Goal: Book appointment/travel/reservation

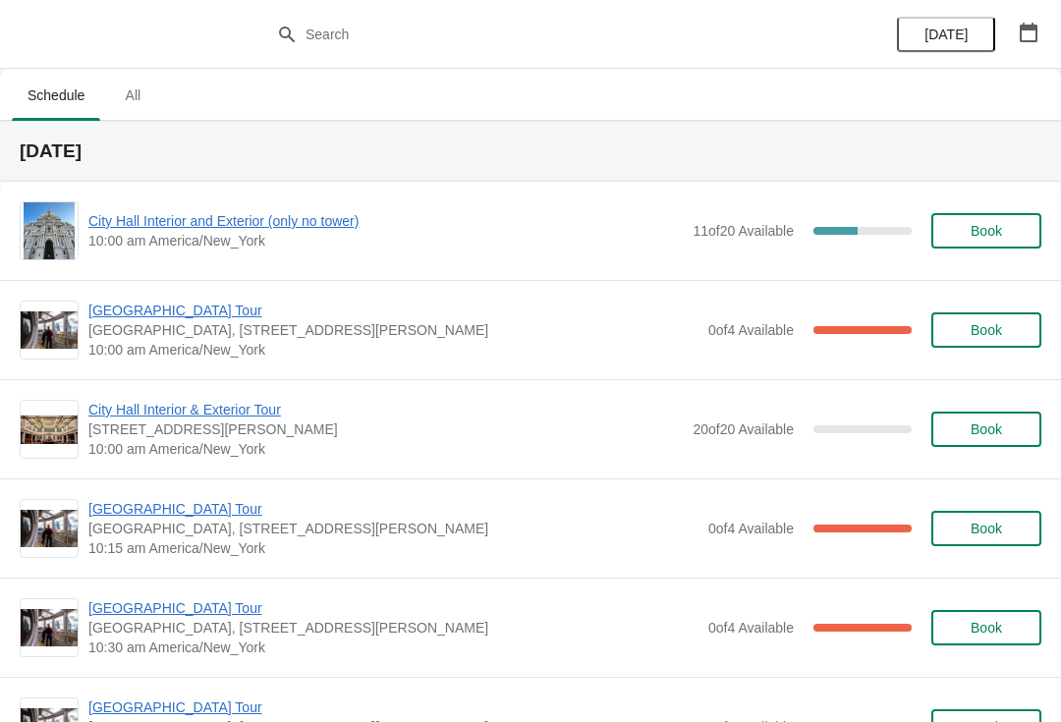
click at [300, 222] on span "City Hall Interior and Exterior (only no tower)" at bounding box center [385, 221] width 594 height 20
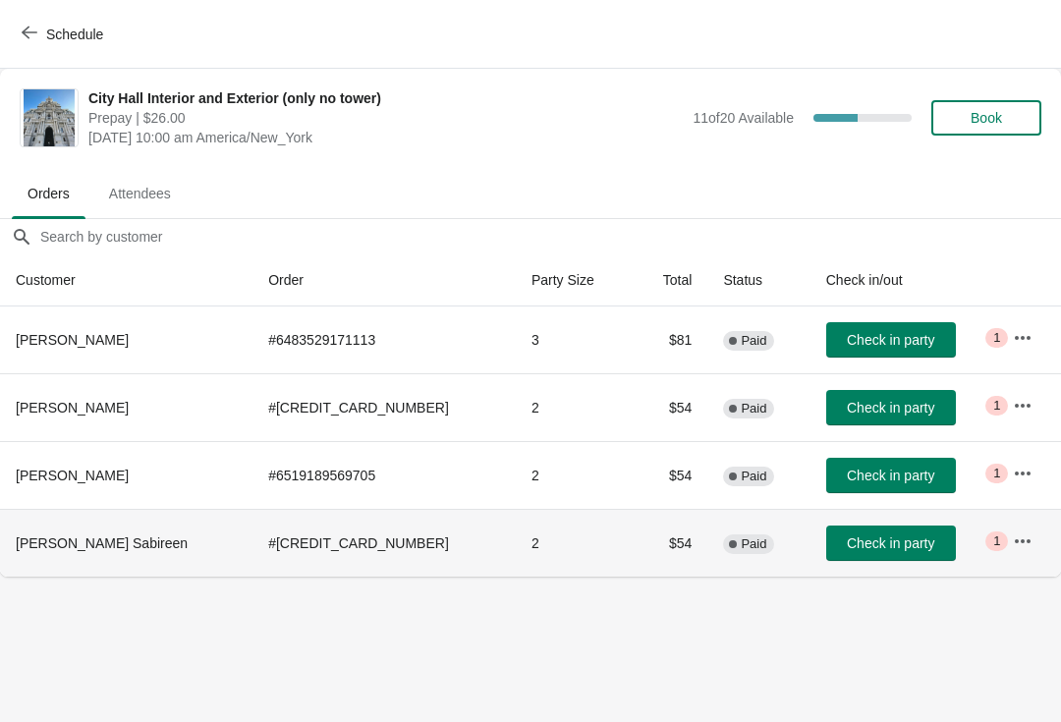
click at [855, 548] on span "Check in party" at bounding box center [890, 543] width 87 height 16
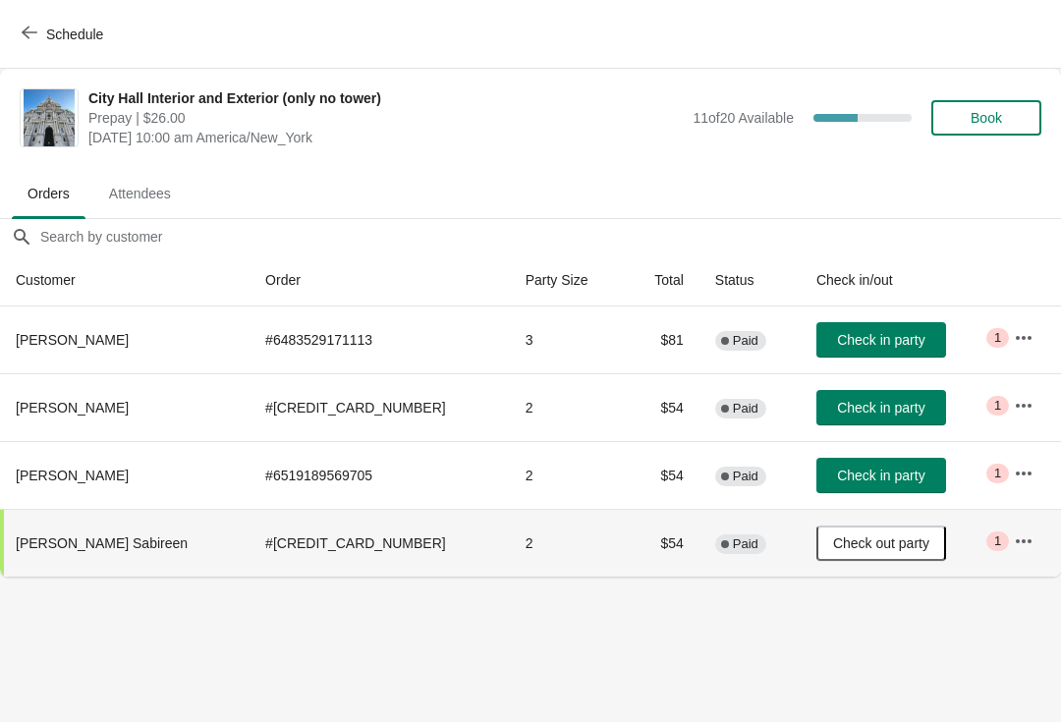
click at [868, 480] on span "Check in party" at bounding box center [880, 476] width 87 height 16
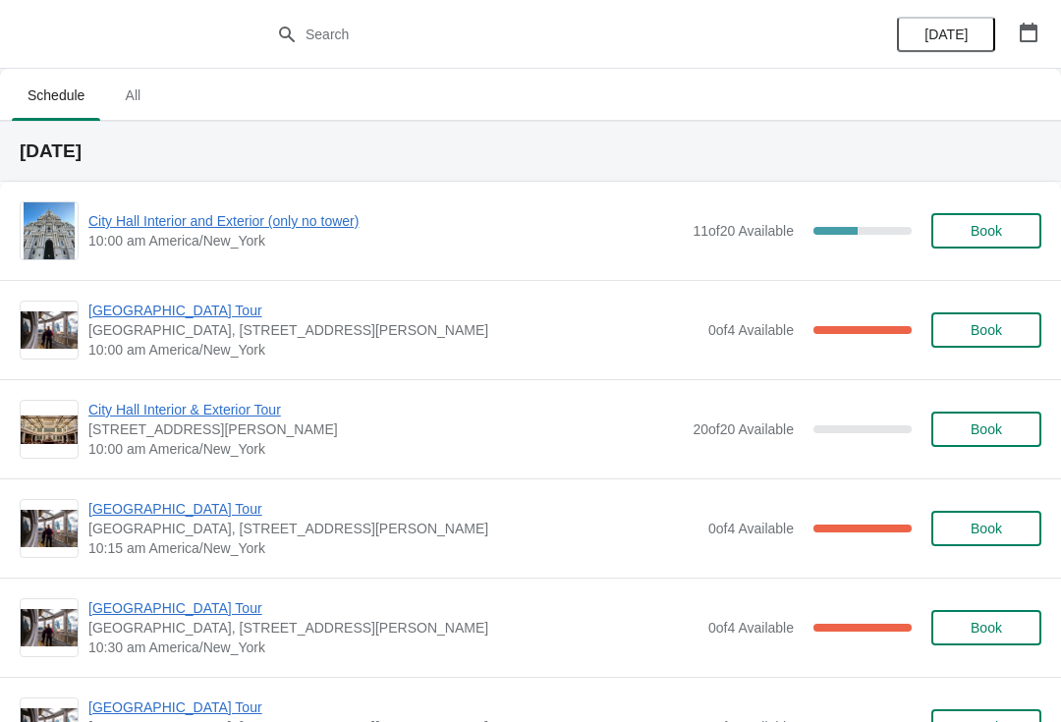
click at [189, 314] on span "[GEOGRAPHIC_DATA] Tour" at bounding box center [393, 311] width 610 height 20
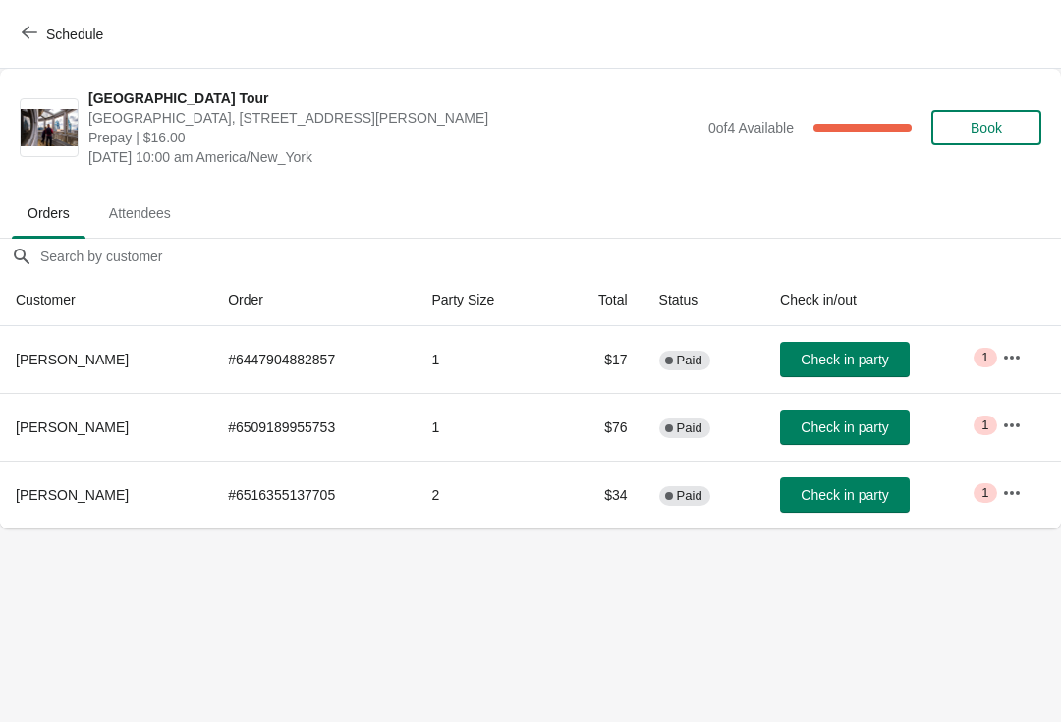
click at [16, 24] on button "Schedule" at bounding box center [64, 34] width 109 height 35
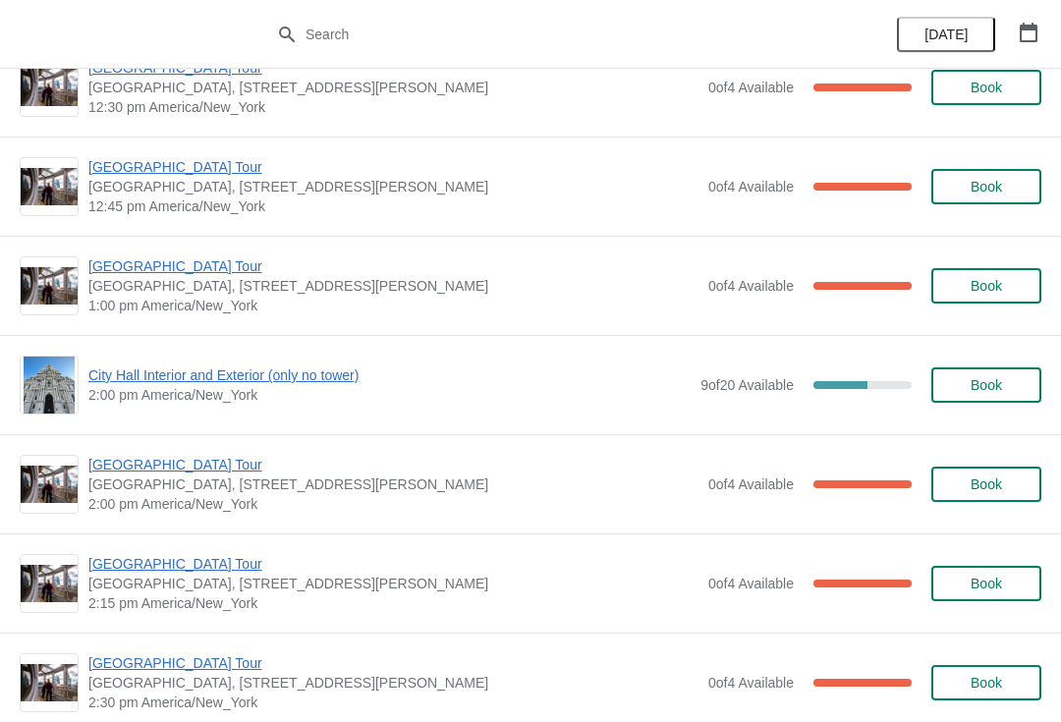
scroll to position [1336, 0]
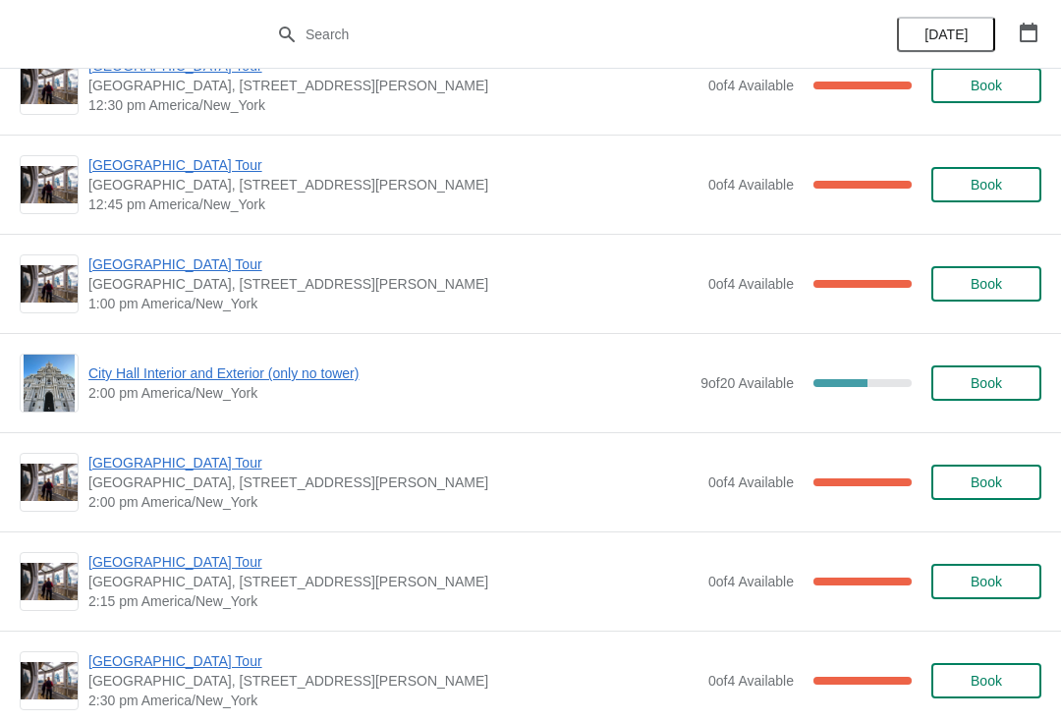
click at [112, 370] on span "City Hall Interior and Exterior (only no tower)" at bounding box center [389, 373] width 602 height 20
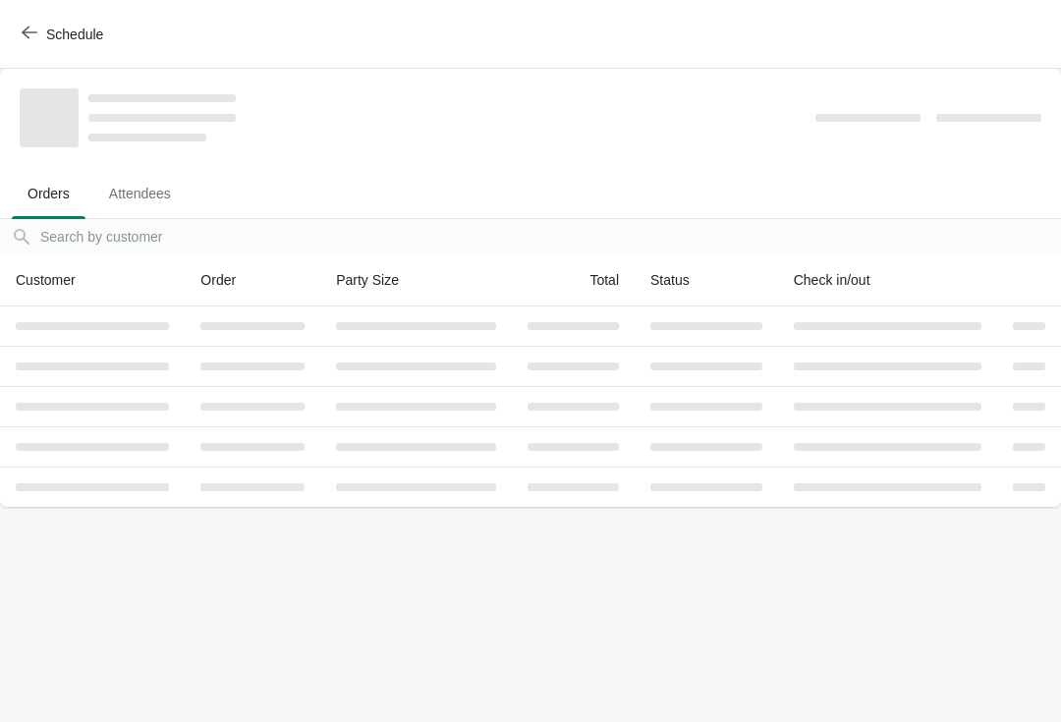
scroll to position [0, 0]
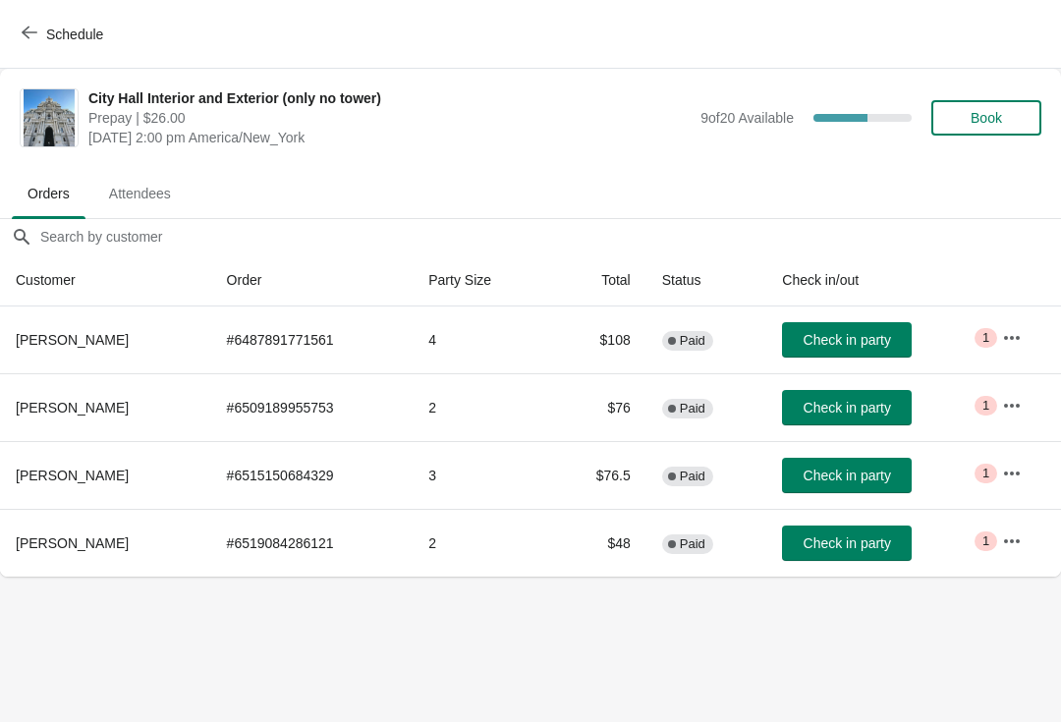
click at [12, 35] on button "Schedule" at bounding box center [64, 34] width 109 height 35
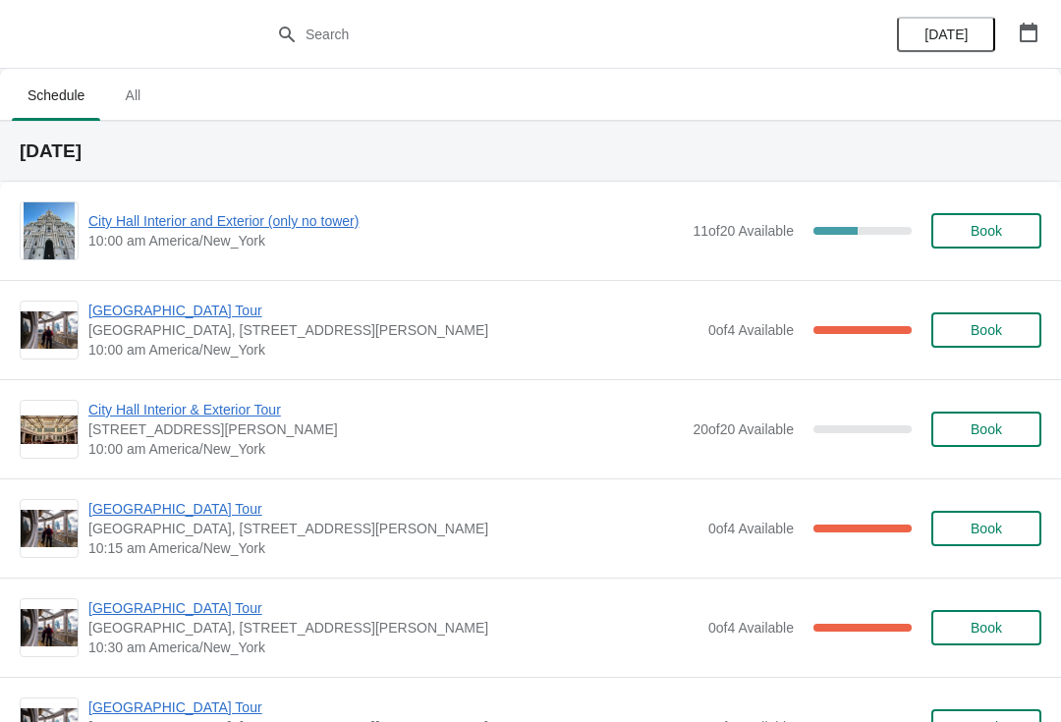
click at [92, 306] on span "[GEOGRAPHIC_DATA] Tour" at bounding box center [393, 311] width 610 height 20
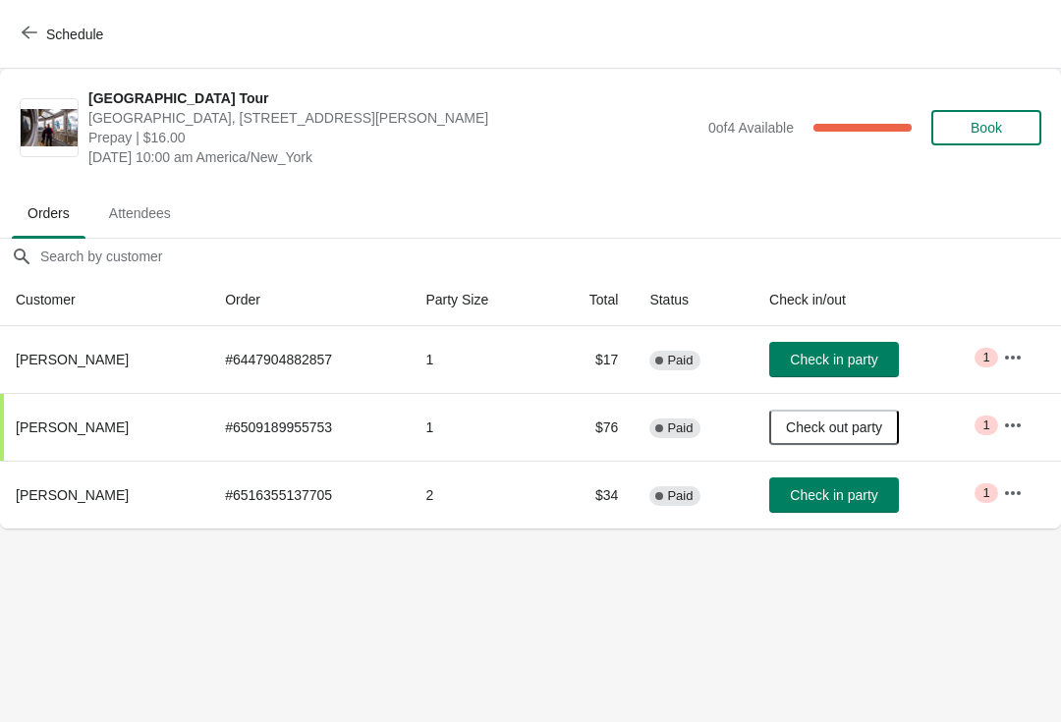
click at [865, 500] on span "Check in party" at bounding box center [833, 495] width 87 height 16
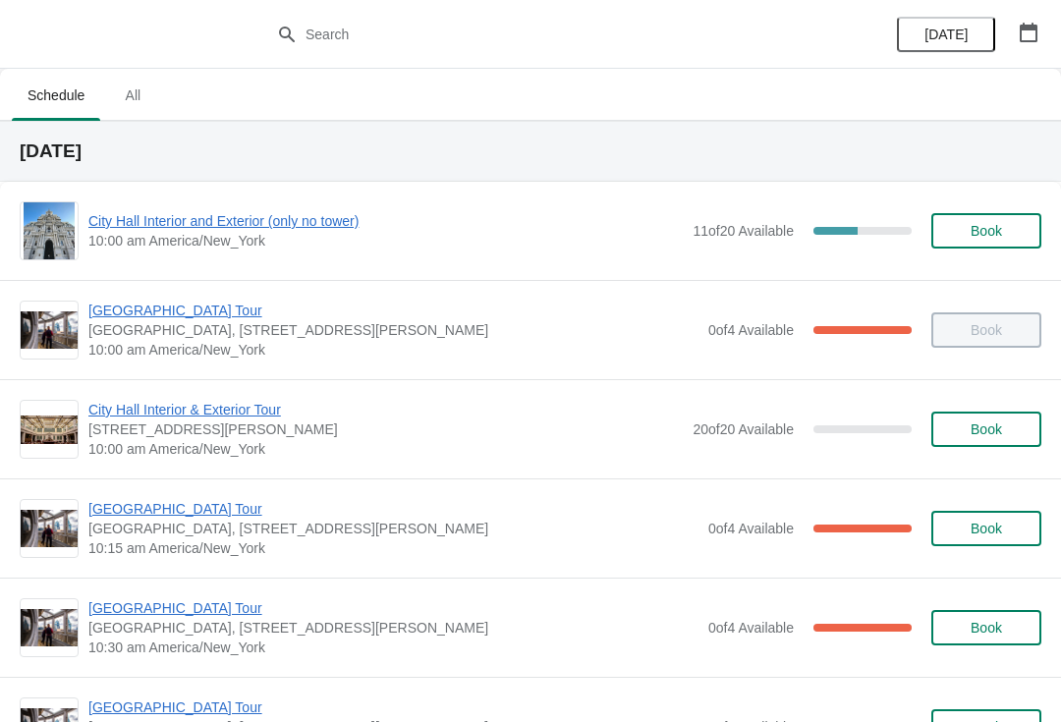
scroll to position [115, 0]
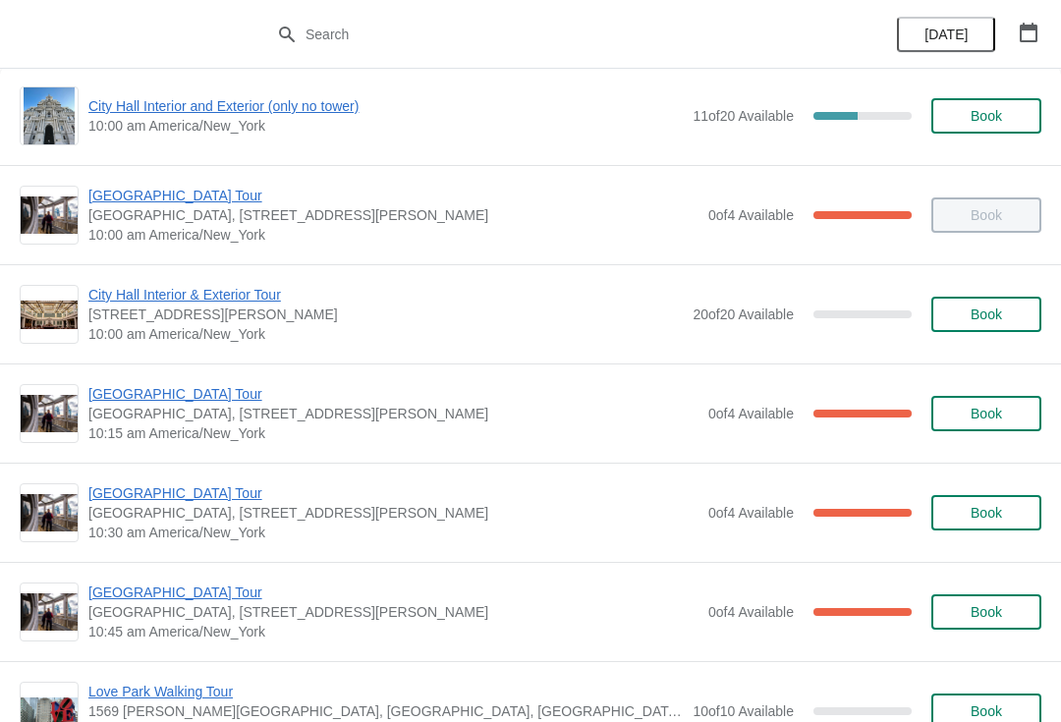
click at [192, 380] on div "[GEOGRAPHIC_DATA] [GEOGRAPHIC_DATA], [STREET_ADDRESS][PERSON_NAME] 10:15 am Ame…" at bounding box center [530, 412] width 1061 height 99
click at [206, 390] on span "[GEOGRAPHIC_DATA] Tour" at bounding box center [393, 394] width 610 height 20
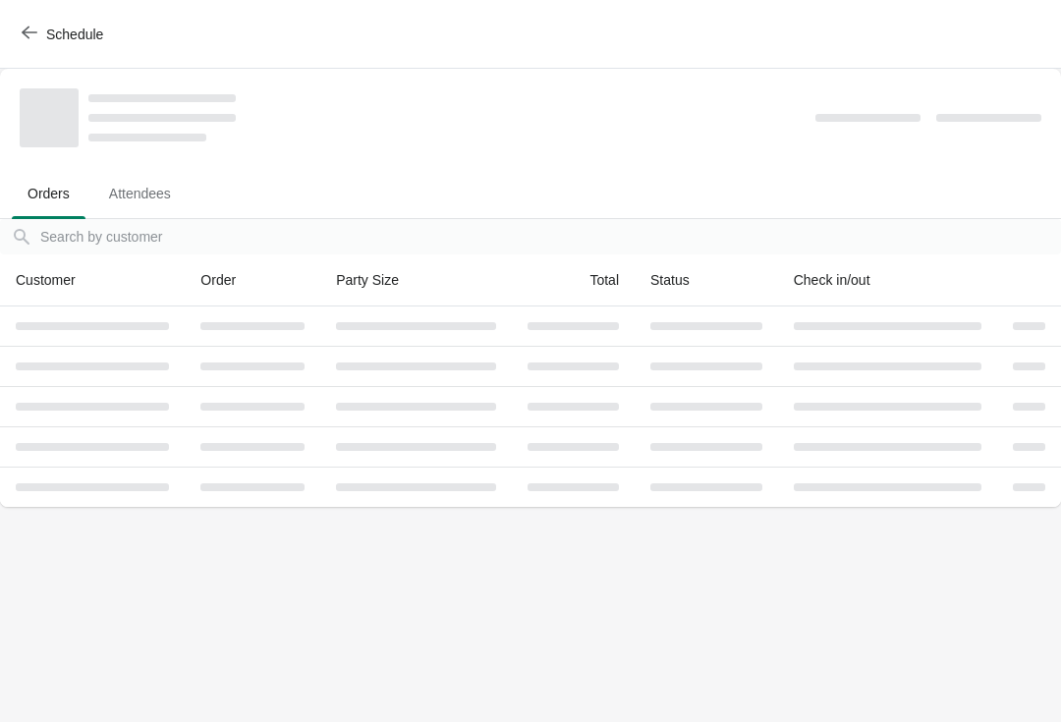
scroll to position [0, 0]
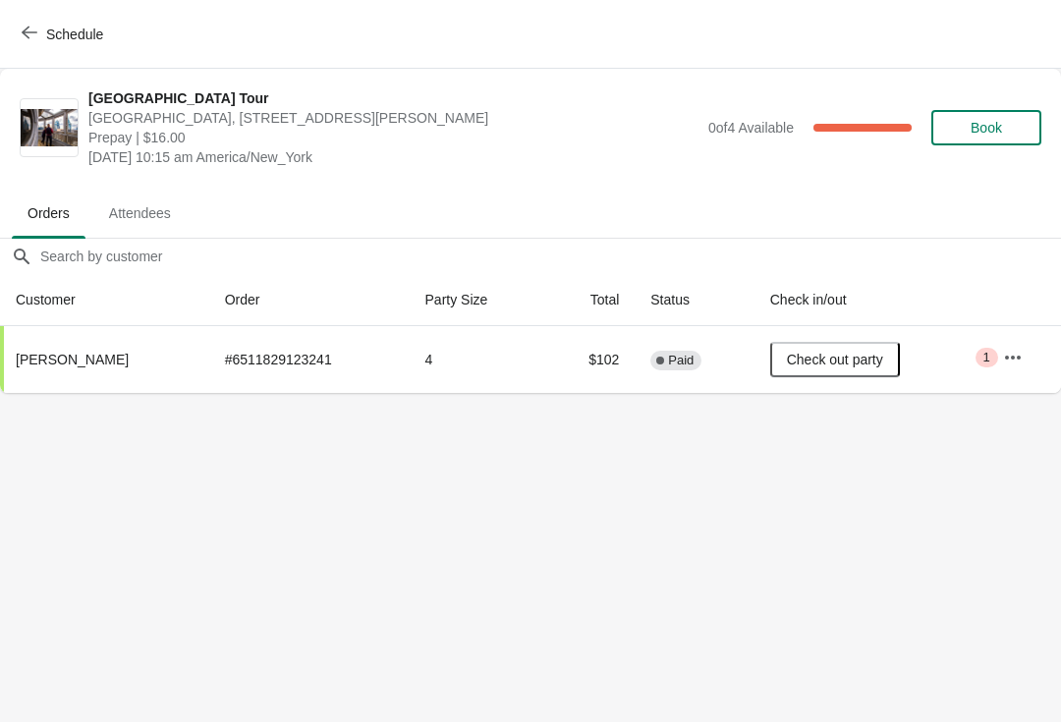
click at [17, 39] on button "Schedule" at bounding box center [64, 34] width 109 height 35
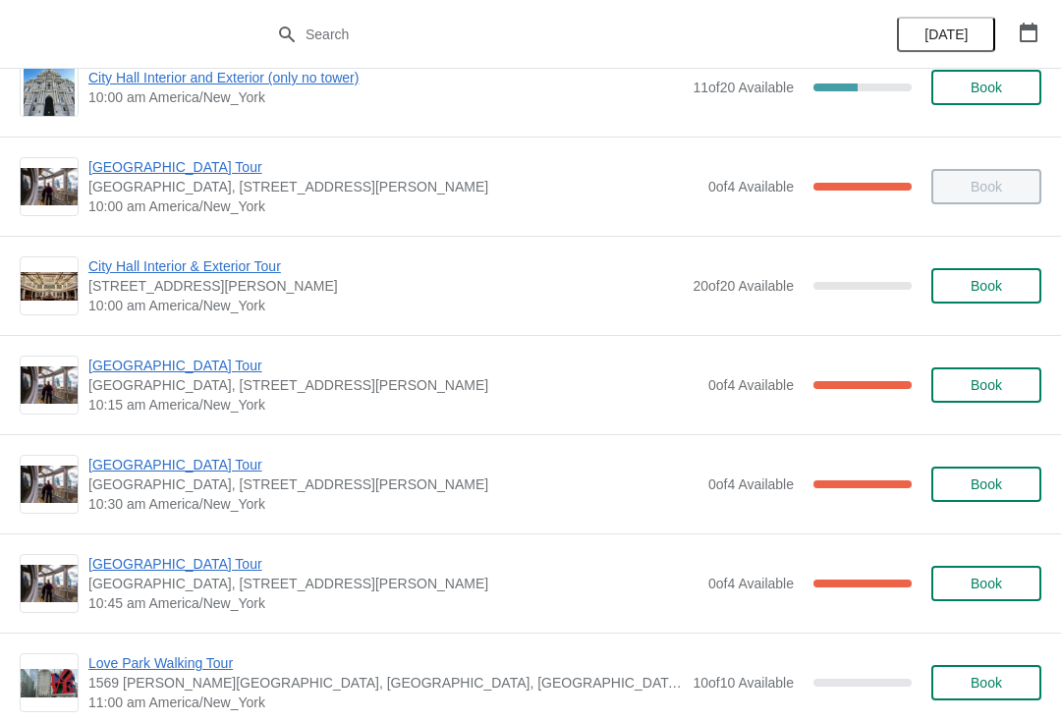
scroll to position [152, 0]
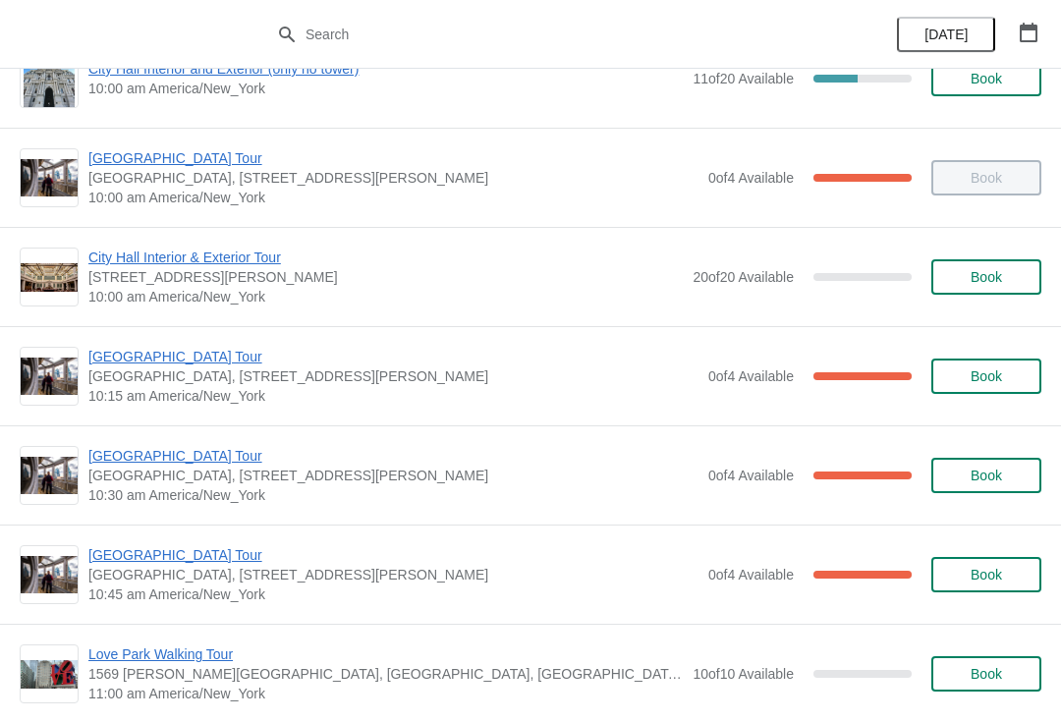
click at [190, 458] on span "[GEOGRAPHIC_DATA] Tour" at bounding box center [393, 456] width 610 height 20
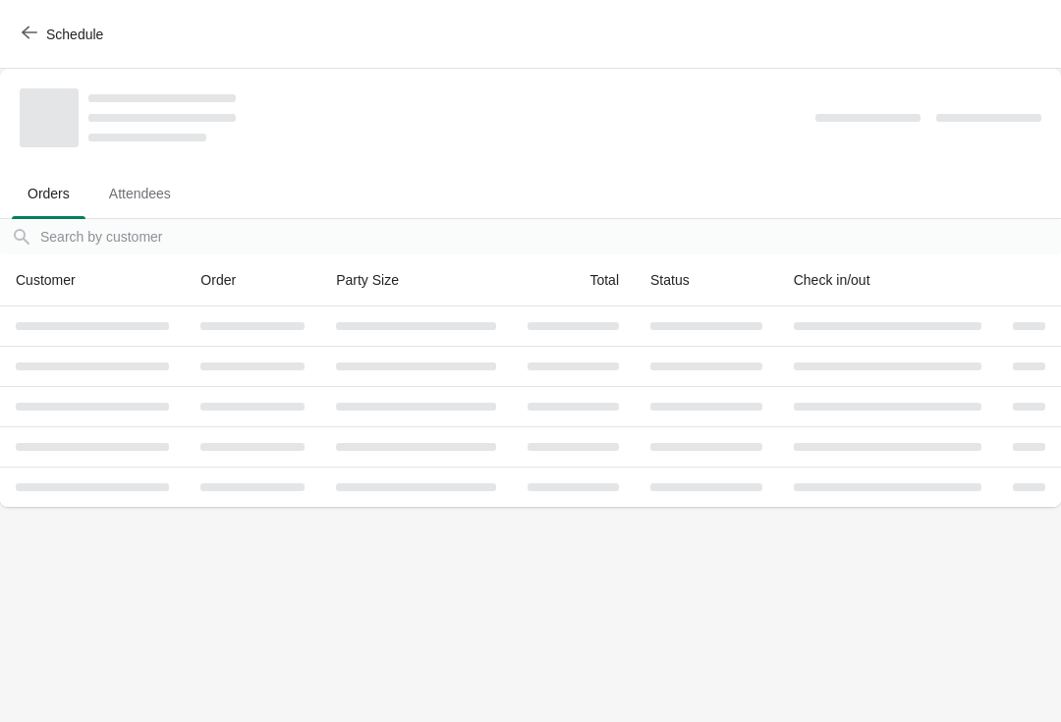
scroll to position [0, 0]
